Goal: Task Accomplishment & Management: Complete application form

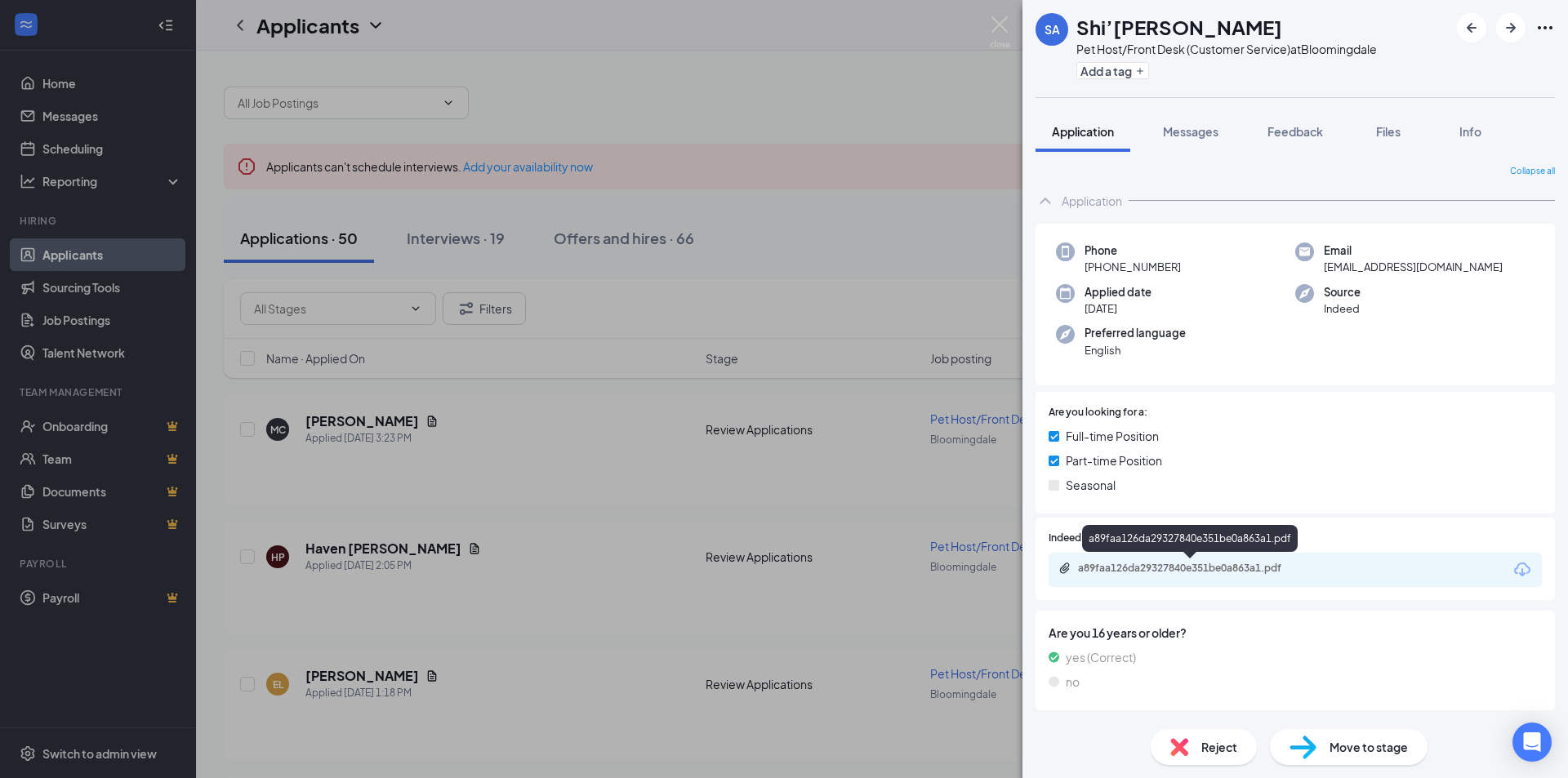
click at [1084, 566] on div "a89faa126da29327840e351be0a863a1.pdf" at bounding box center [1192, 568] width 229 height 13
click at [990, 22] on img at bounding box center [1000, 33] width 20 height 32
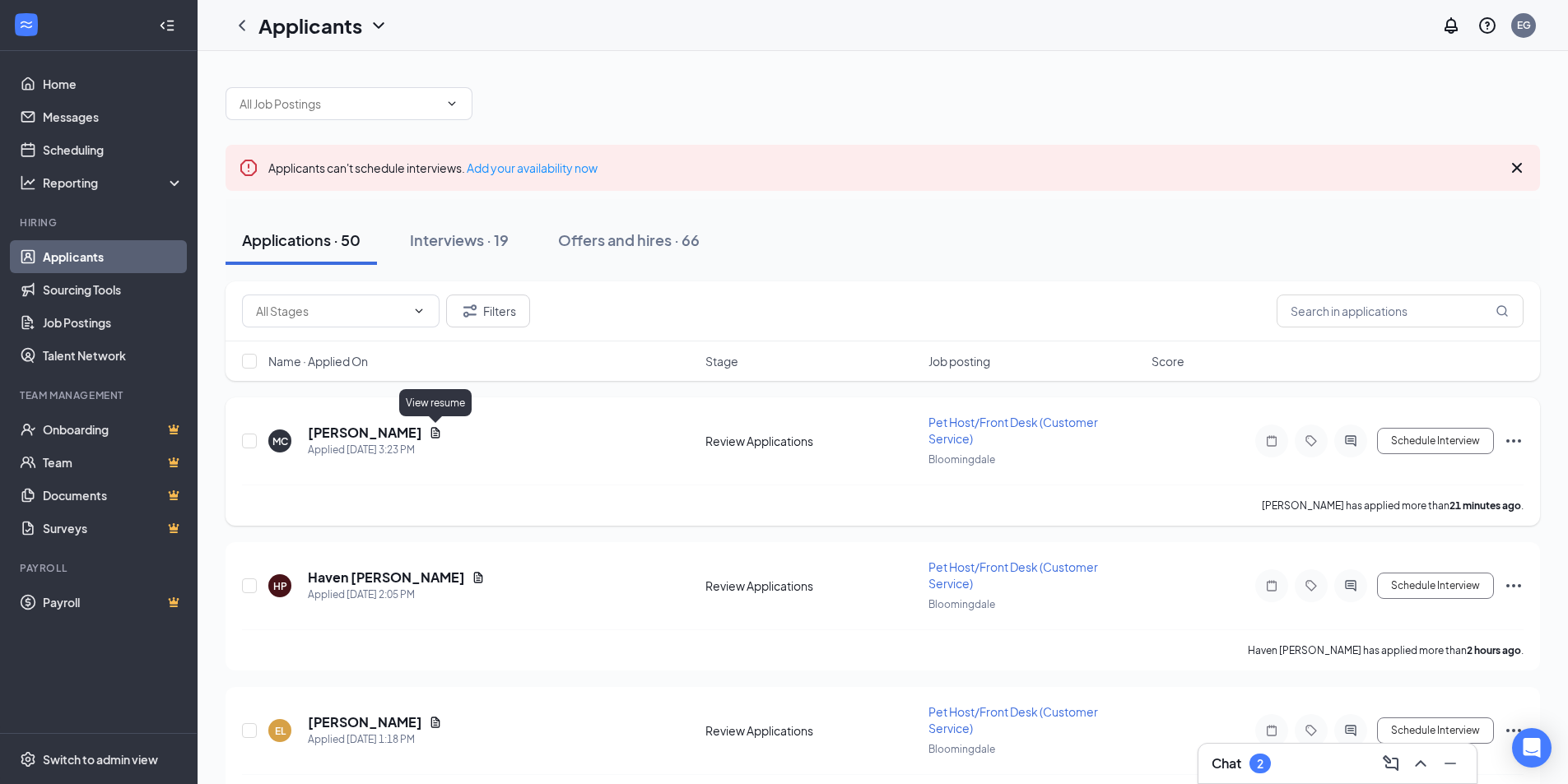
click at [430, 432] on icon "Document" at bounding box center [435, 432] width 13 height 13
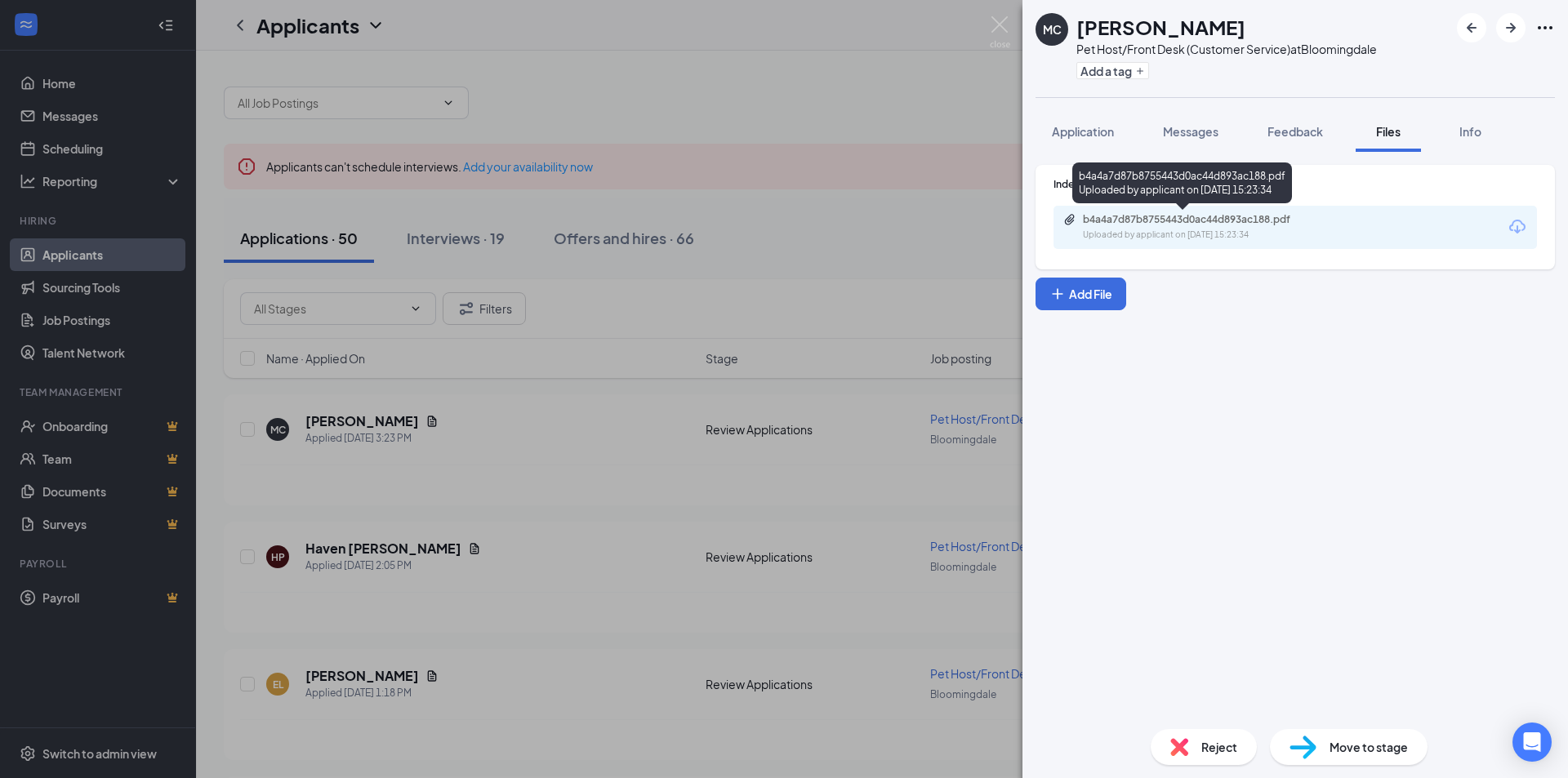
click at [1127, 228] on div "Uploaded by applicant on [DATE] 15:23:34" at bounding box center [1205, 235] width 245 height 13
click at [1009, 27] on img at bounding box center [1000, 33] width 20 height 32
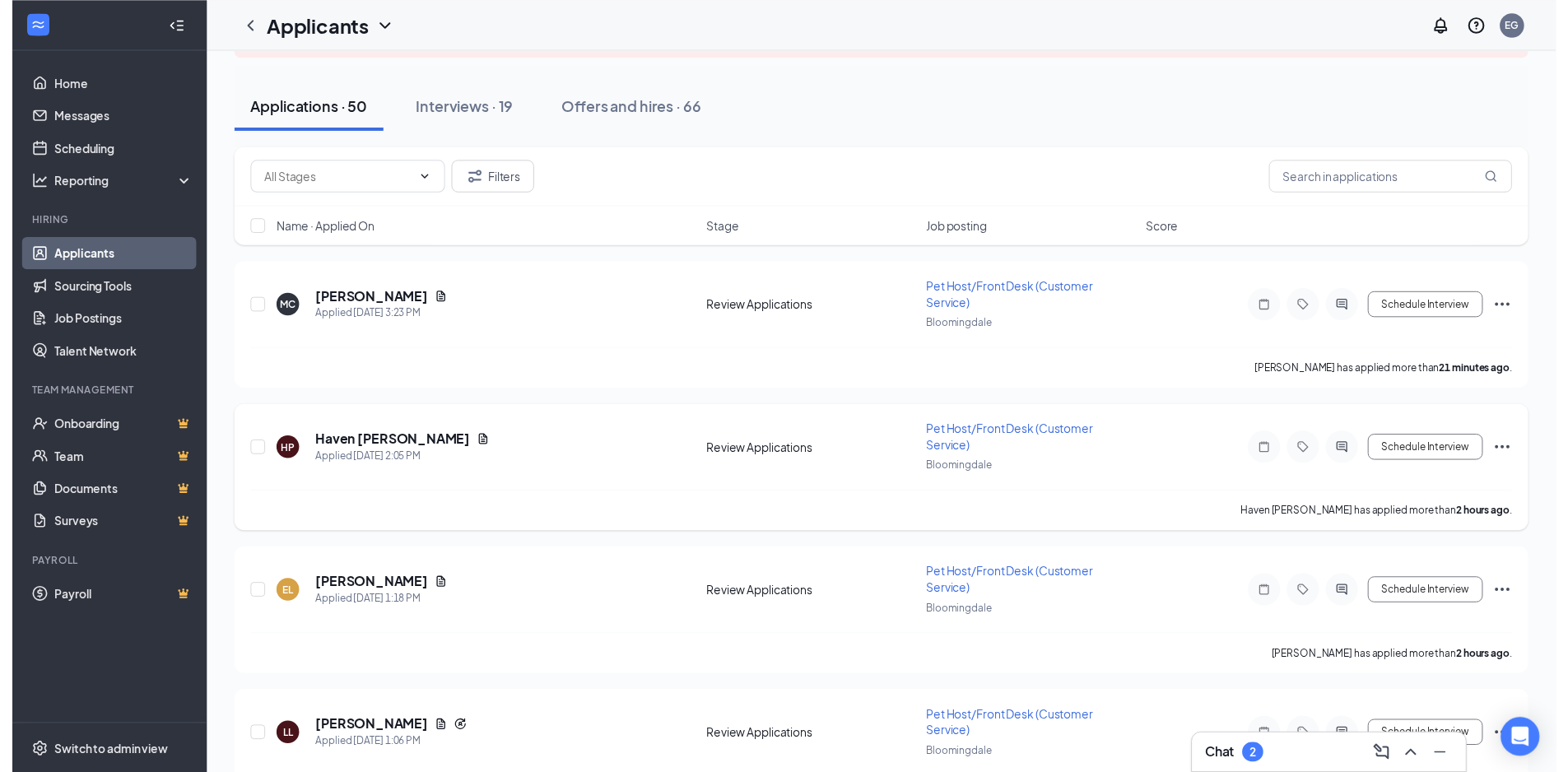
scroll to position [165, 0]
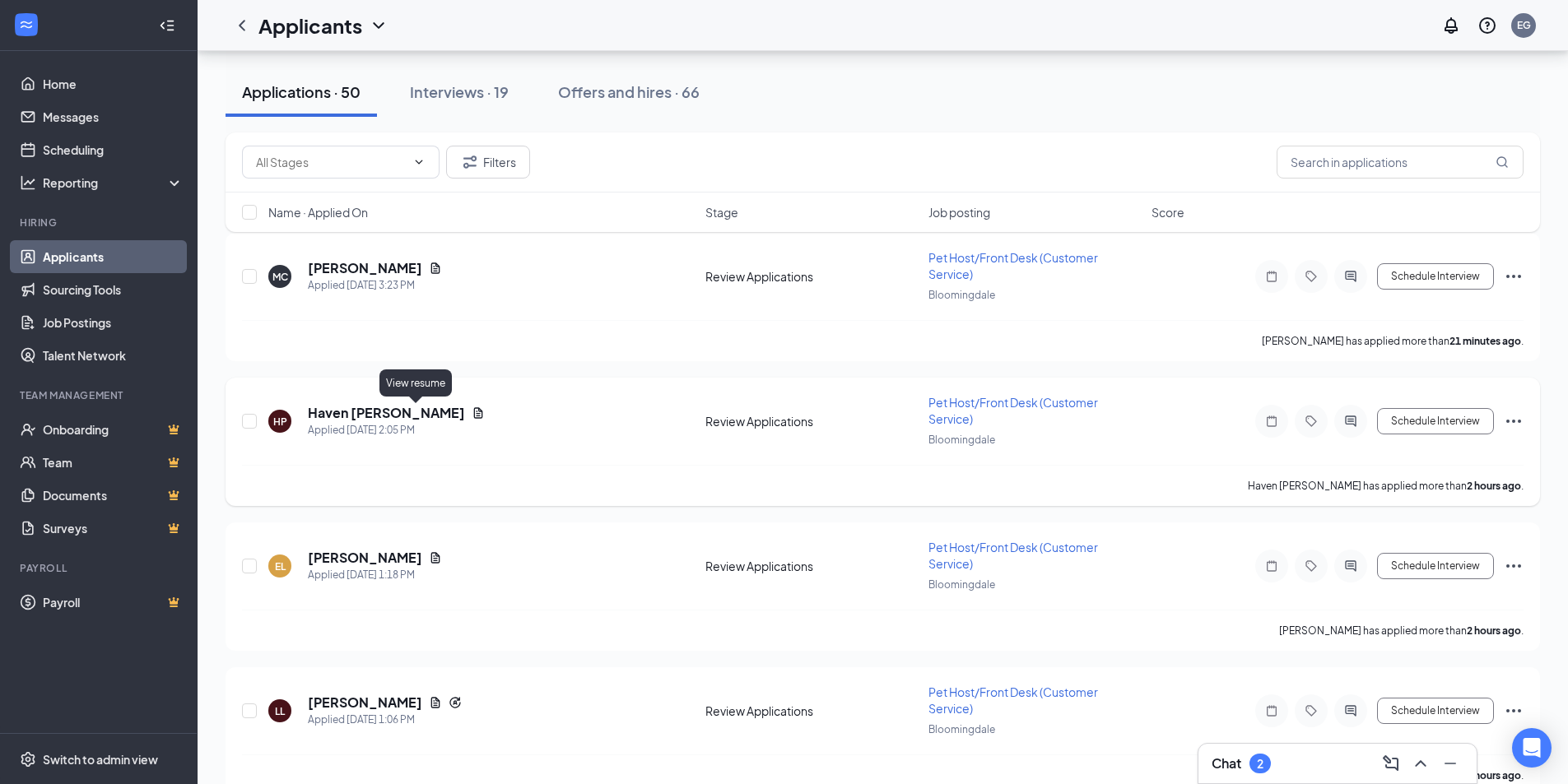
click at [471, 412] on icon "Document" at bounding box center [478, 412] width 13 height 13
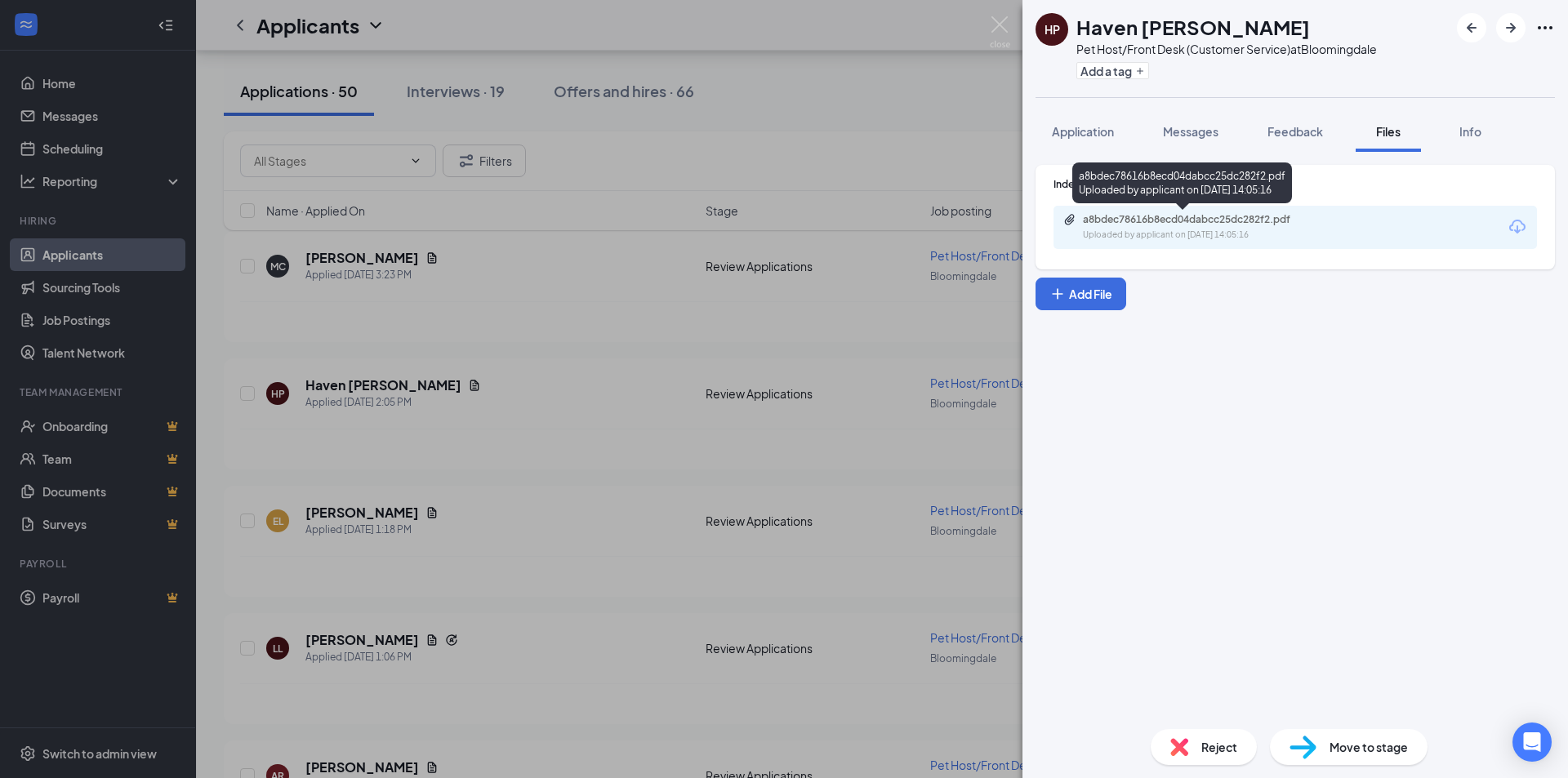
click at [1149, 219] on div "a8bdec78616b8ecd04dabcc25dc282f2.pdf" at bounding box center [1197, 220] width 229 height 13
click at [491, 459] on div "HP Haven [PERSON_NAME] Pet Host/Front Desk (Customer Service) at [GEOGRAPHIC_DA…" at bounding box center [784, 389] width 1568 height 778
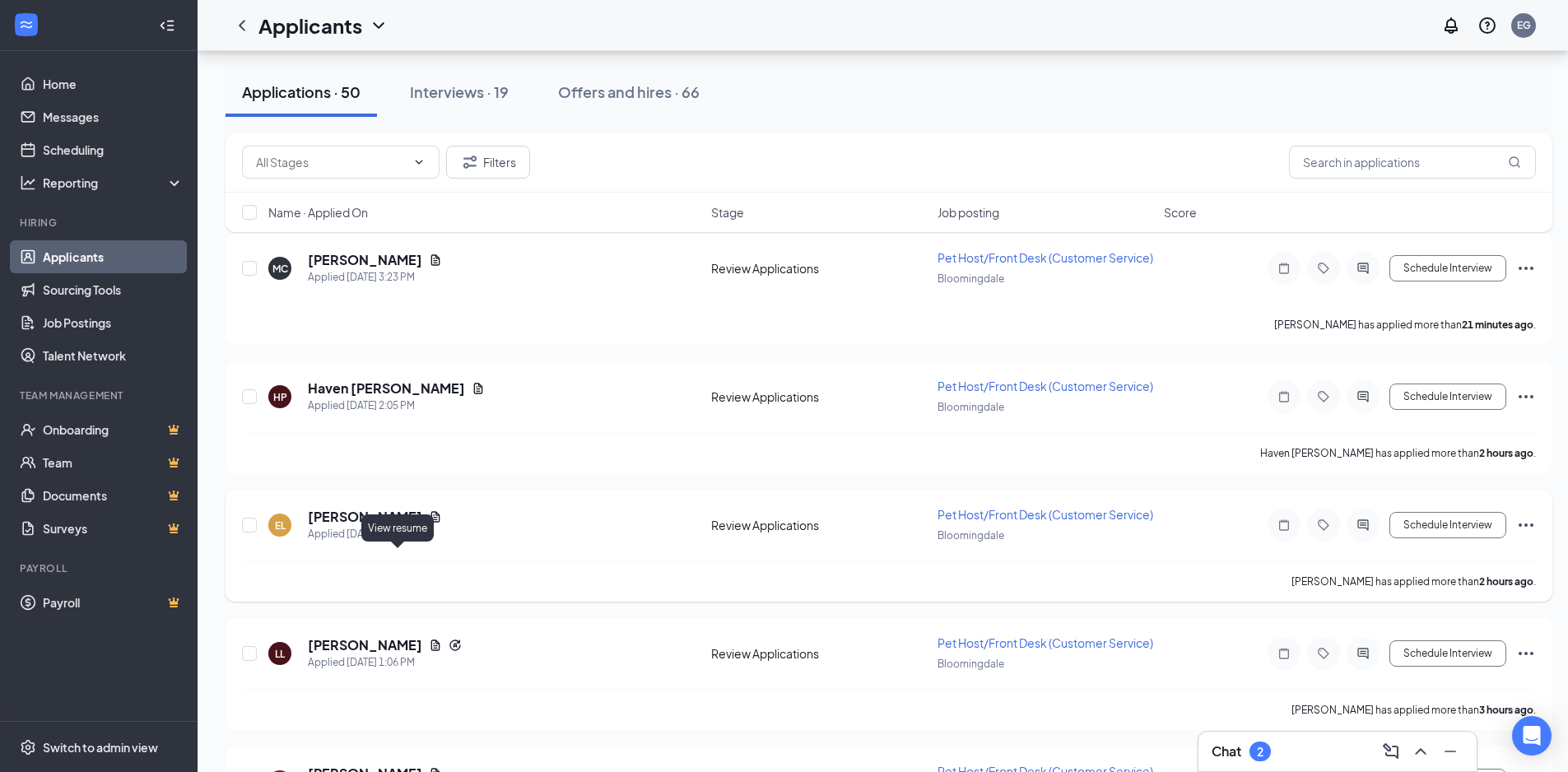
click at [429, 524] on icon "Document" at bounding box center [435, 517] width 13 height 13
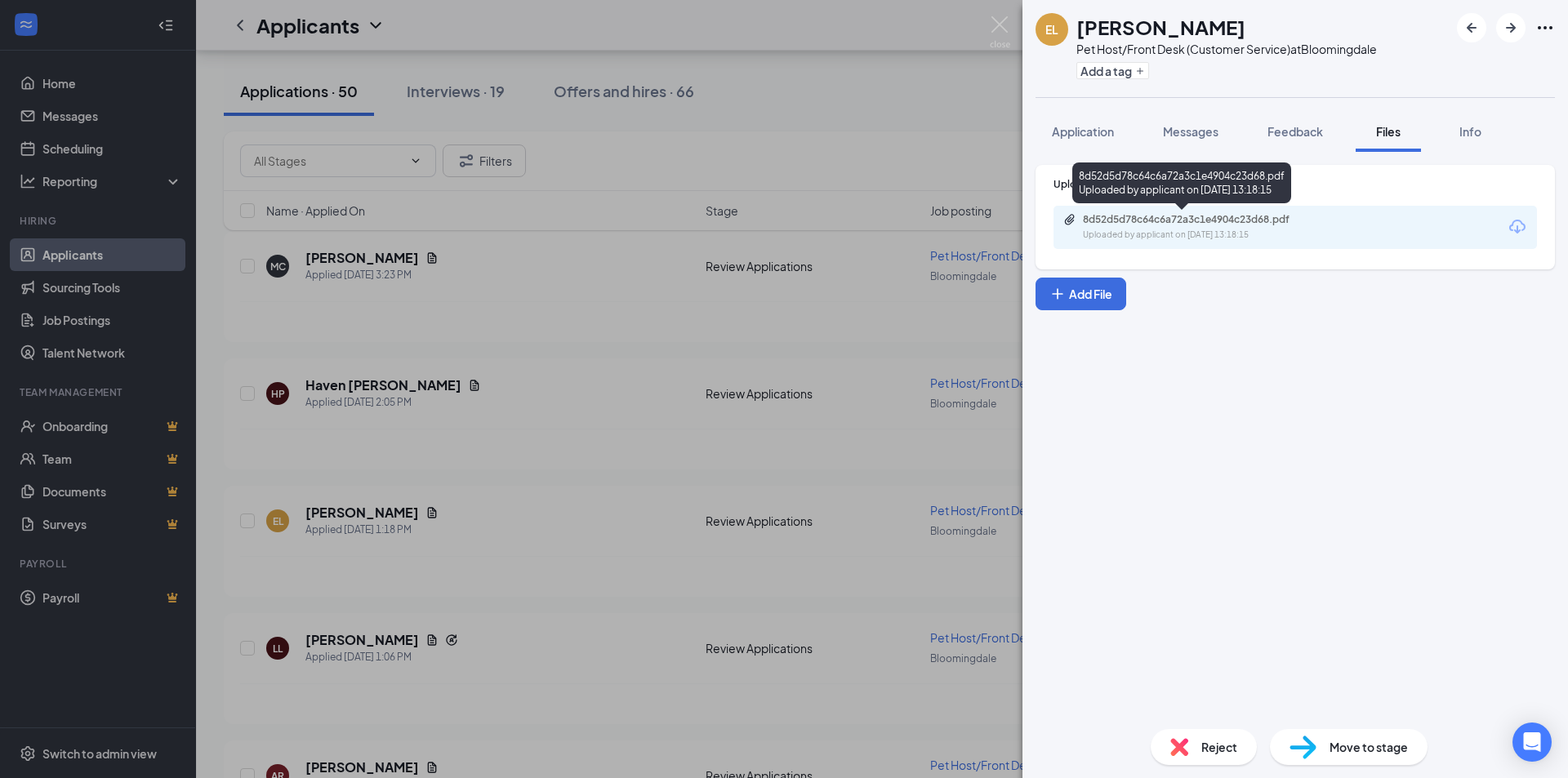
click at [1089, 223] on div "8d52d5d78c64c6a72a3c1e4904c23d68.pdf" at bounding box center [1197, 220] width 229 height 13
click at [1002, 22] on img at bounding box center [1000, 33] width 20 height 32
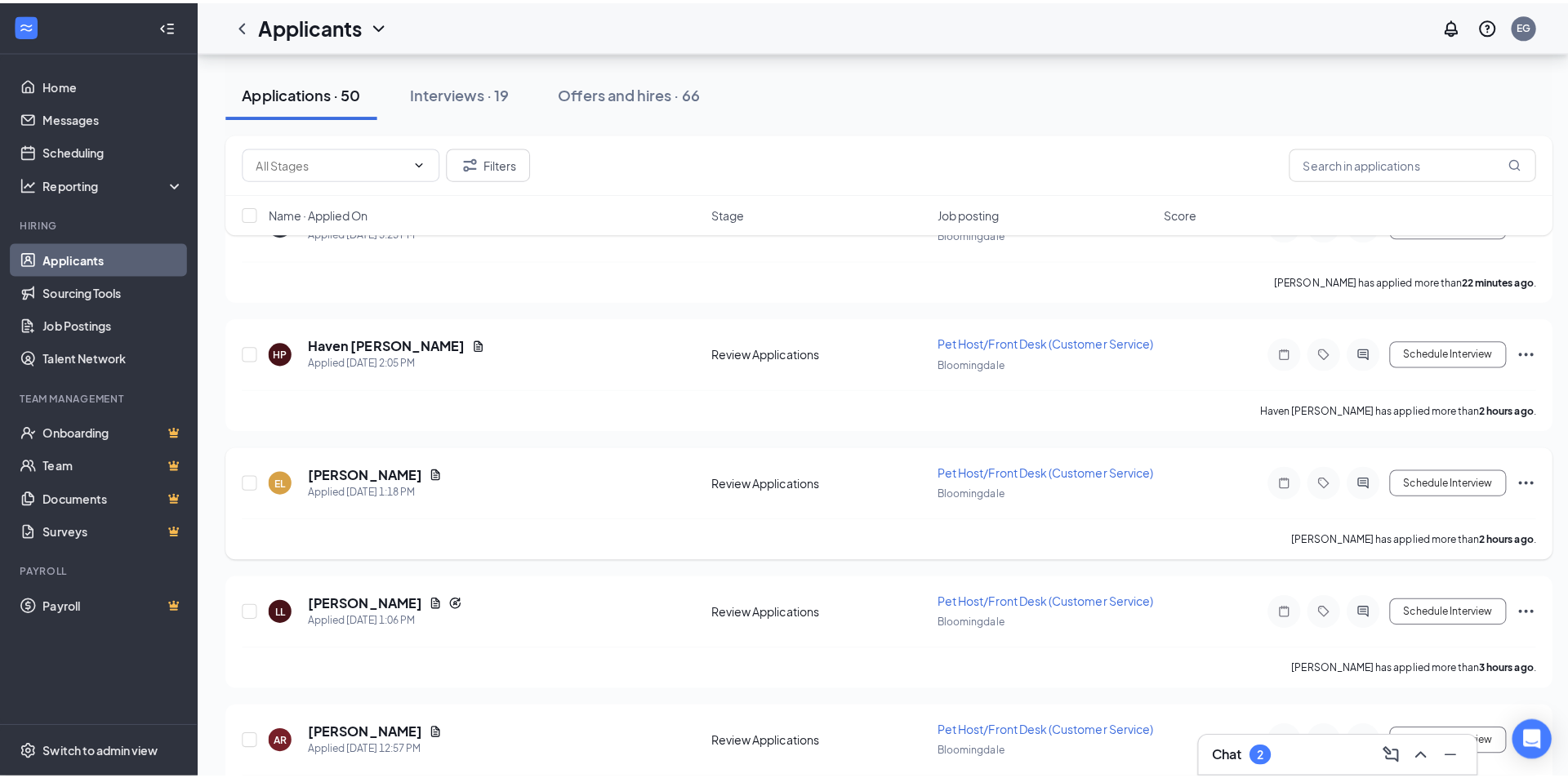
scroll to position [490, 0]
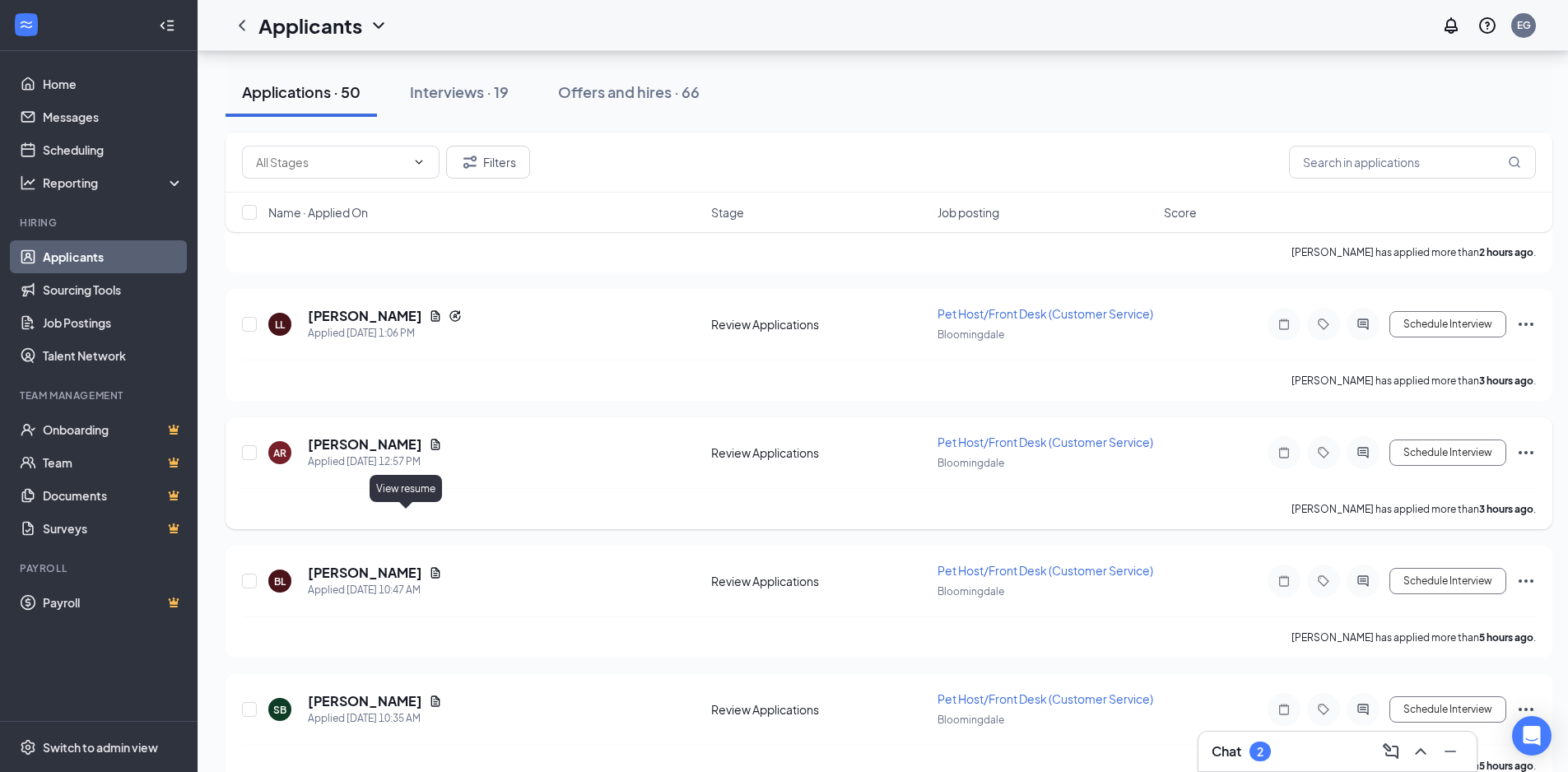
click at [429, 451] on icon "Document" at bounding box center [435, 444] width 13 height 13
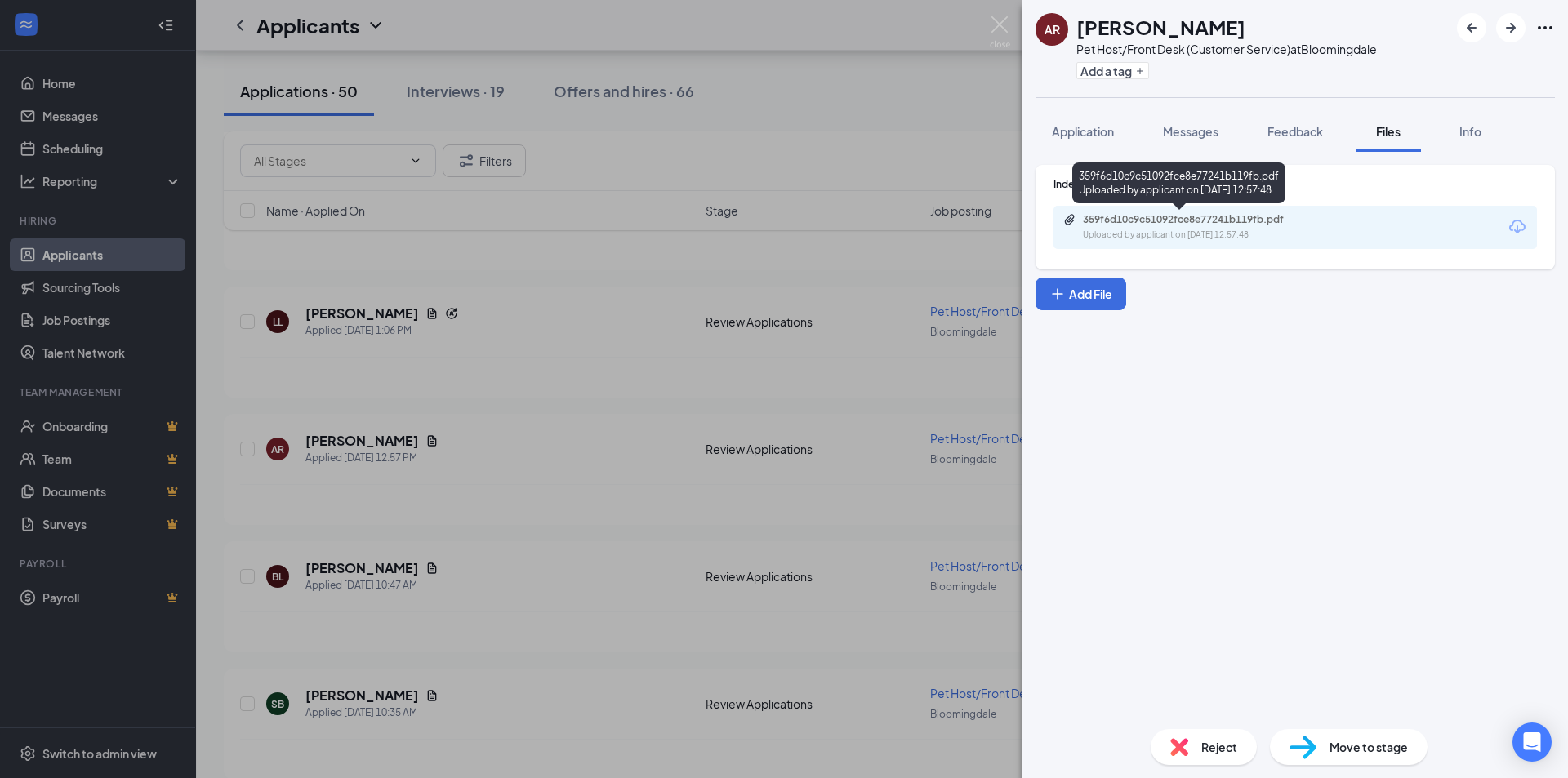
click at [1133, 225] on div "359f6d10c9c51092fce8e77241b119fb.pdf" at bounding box center [1197, 220] width 229 height 13
